Goal: Check status: Check status

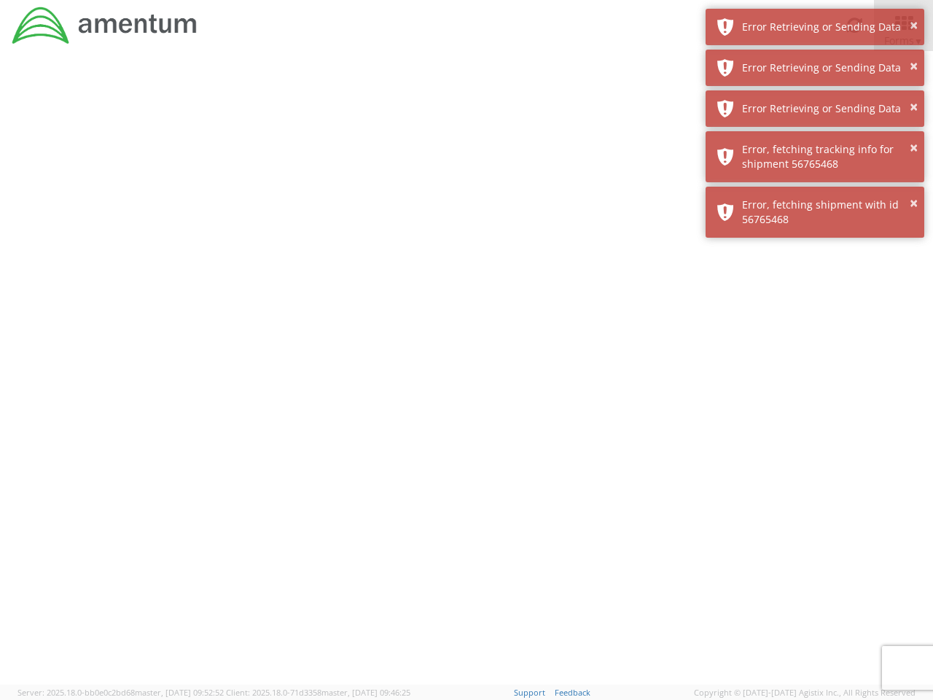
click at [467, 375] on div at bounding box center [466, 368] width 933 height 634
click at [815, 27] on div "Error Retrieving or Sending Data" at bounding box center [827, 27] width 171 height 15
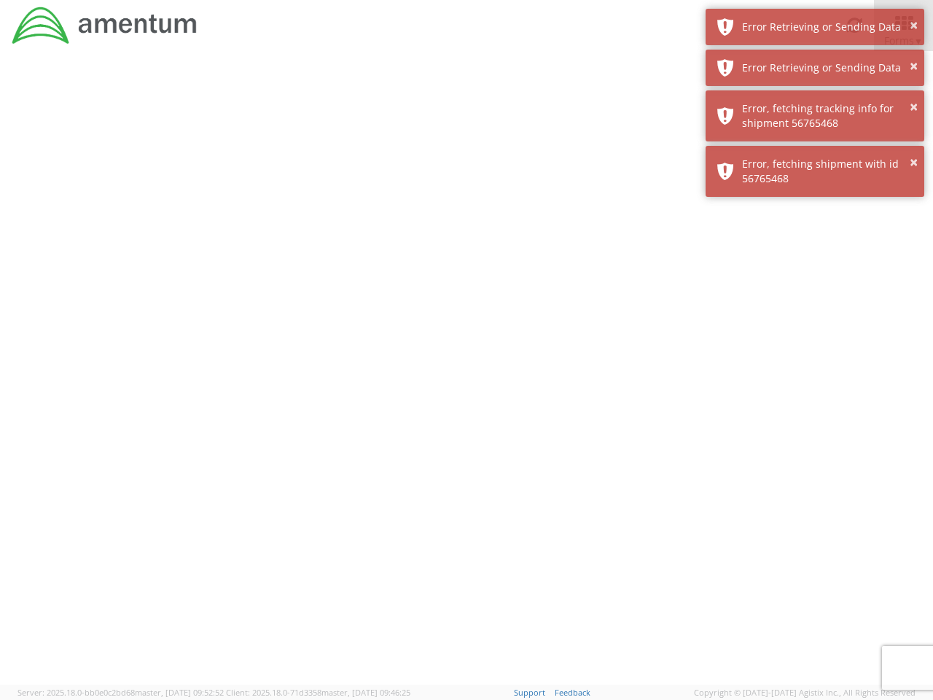
click at [815, 68] on div "Error Retrieving or Sending Data" at bounding box center [827, 68] width 171 height 15
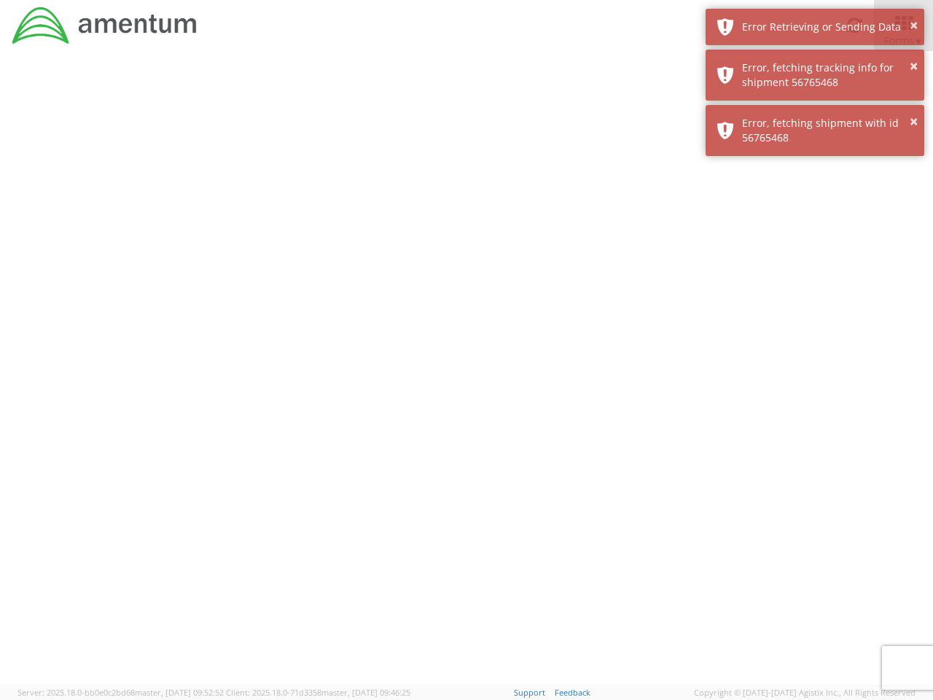
click at [815, 109] on div "× Error, fetching shipment with id 56765468" at bounding box center [815, 130] width 219 height 51
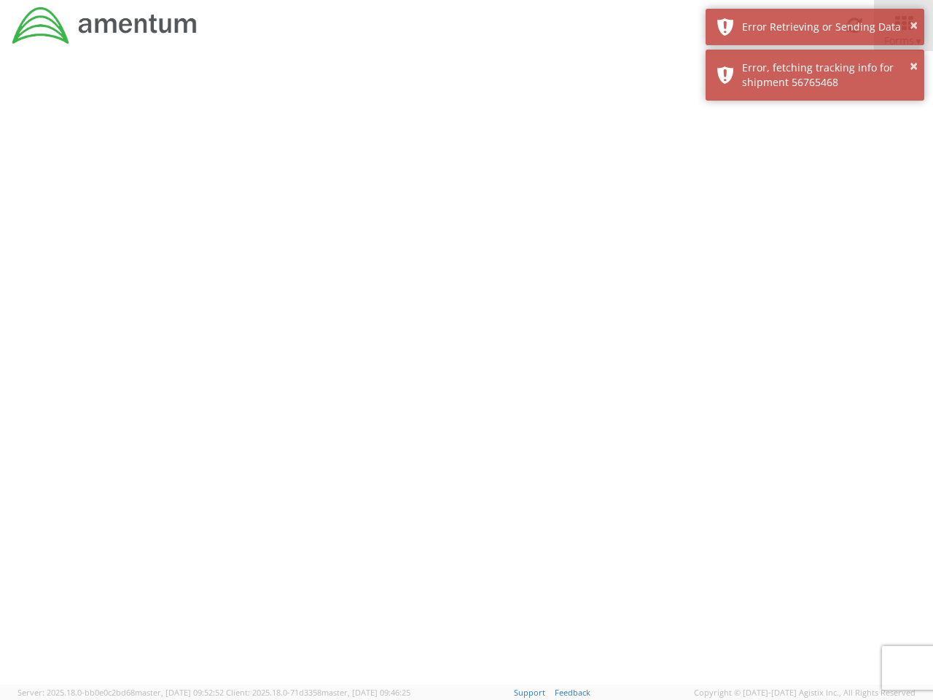
click at [815, 157] on div at bounding box center [466, 368] width 933 height 634
click at [815, 212] on div at bounding box center [466, 368] width 933 height 634
